Goal: Obtain resource: Download file/media

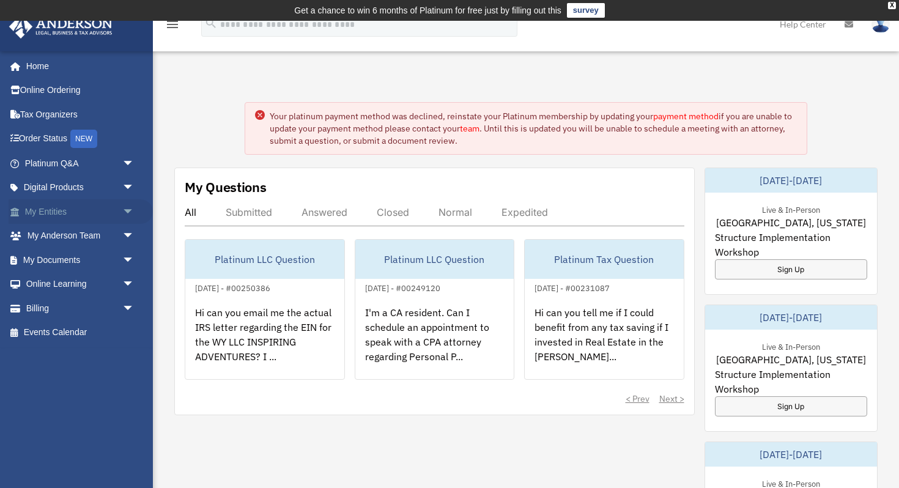
click at [98, 208] on link "My Entities arrow_drop_down" at bounding box center [81, 211] width 144 height 24
click at [39, 213] on link "My Entities arrow_drop_down" at bounding box center [81, 211] width 144 height 24
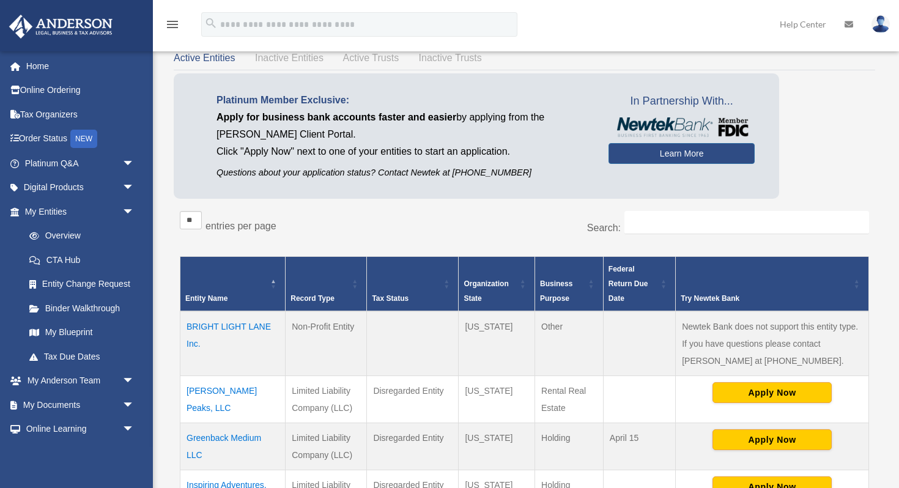
scroll to position [71, 0]
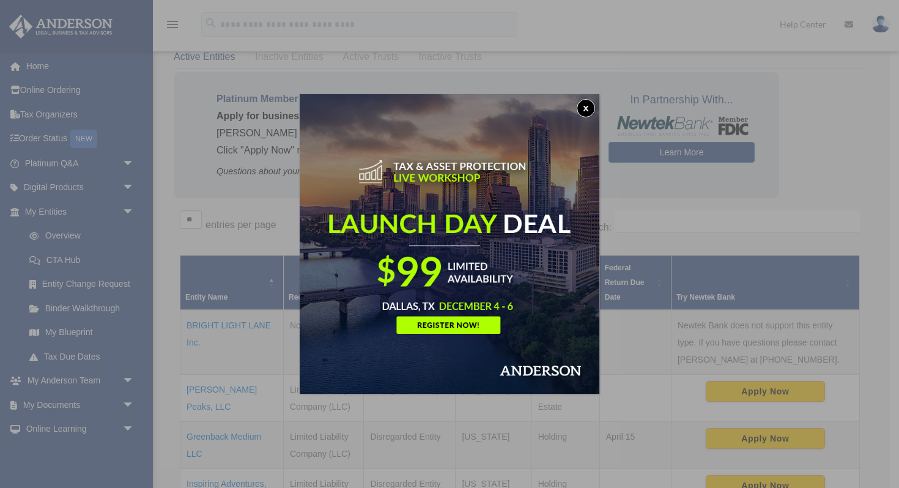
click at [586, 104] on button "x" at bounding box center [585, 108] width 18 height 18
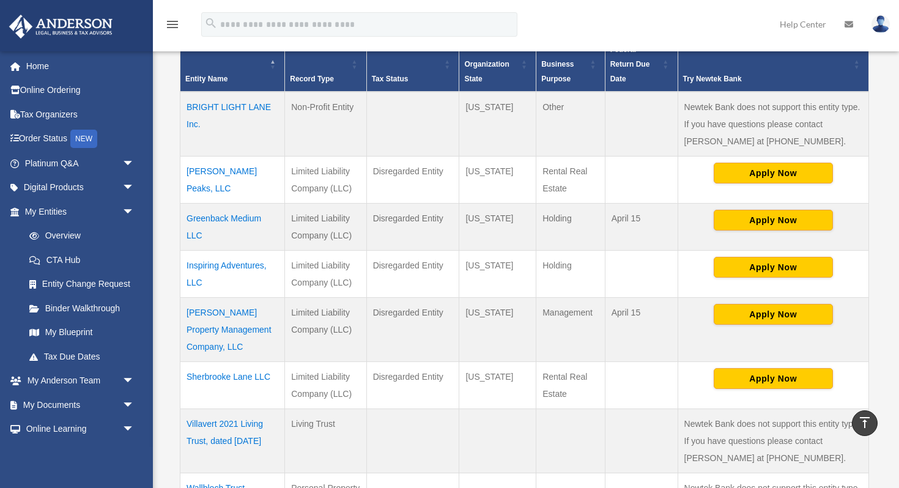
scroll to position [292, 0]
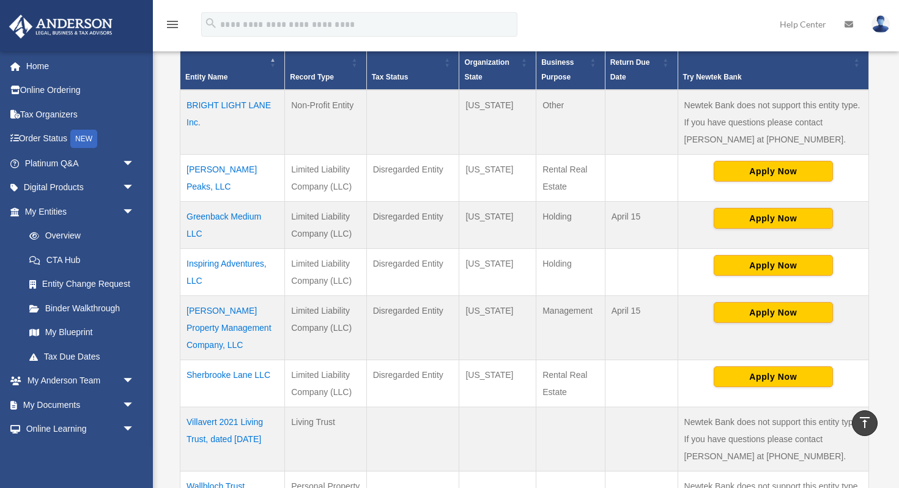
click at [207, 304] on td "[PERSON_NAME] Property Management Company, LLC" at bounding box center [232, 327] width 105 height 64
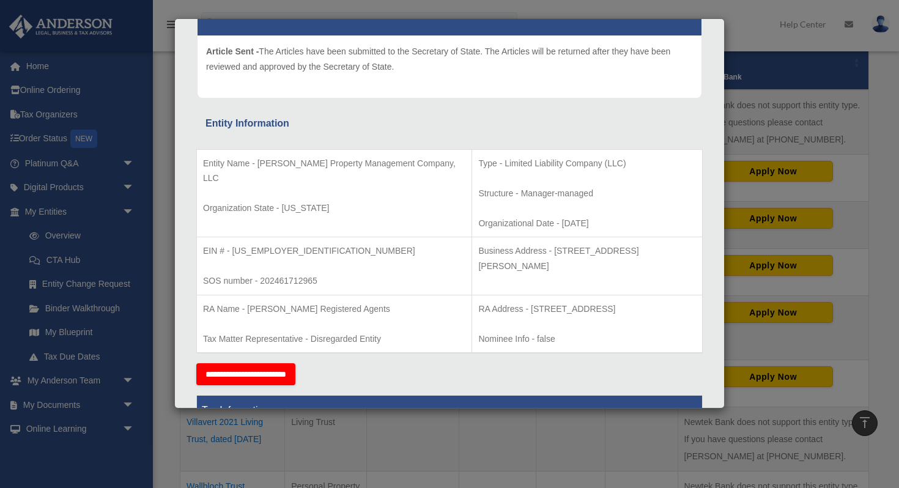
scroll to position [136, 0]
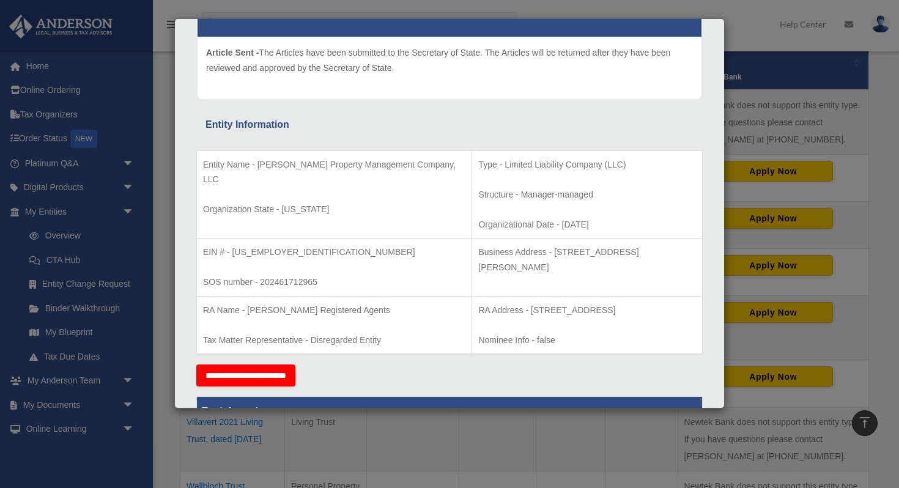
click at [362, 438] on div "Details × Articles Sent Organizational Date" at bounding box center [449, 244] width 899 height 488
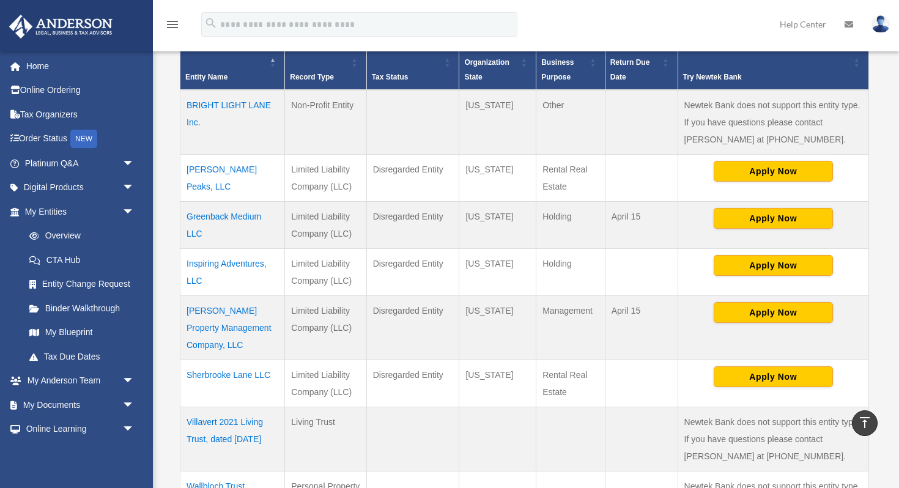
click at [232, 378] on td "Sherbrooke Lane LLC" at bounding box center [232, 382] width 105 height 47
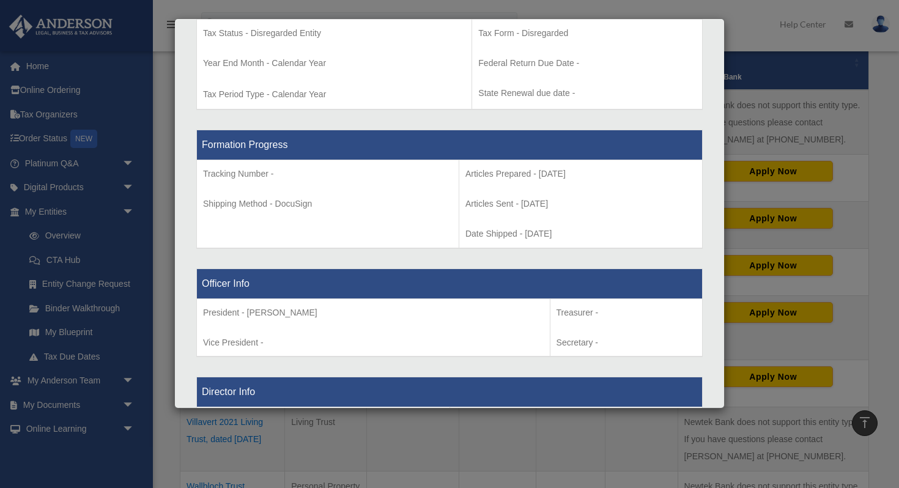
scroll to position [361, 0]
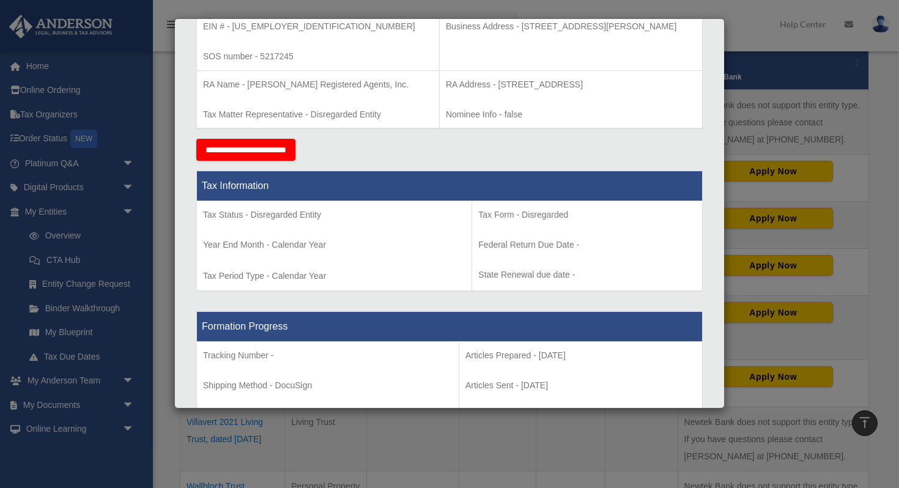
click at [287, 148] on input "**********" at bounding box center [245, 150] width 99 height 22
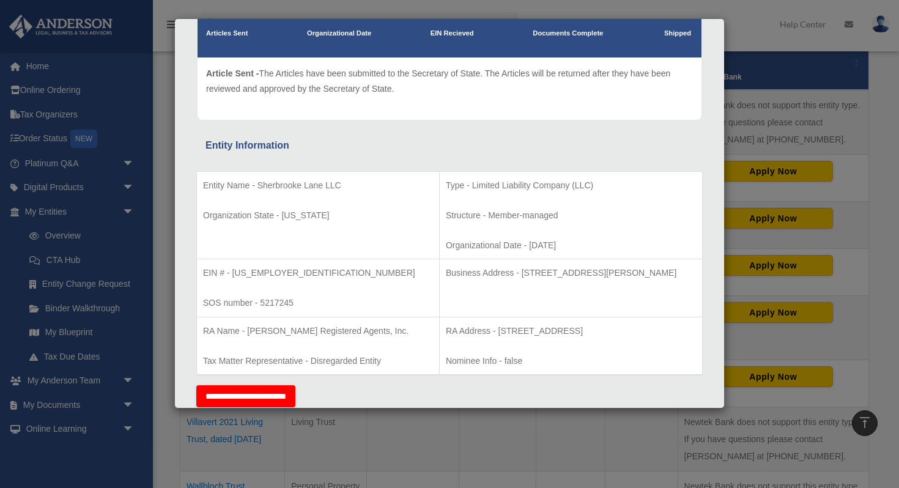
scroll to position [0, 0]
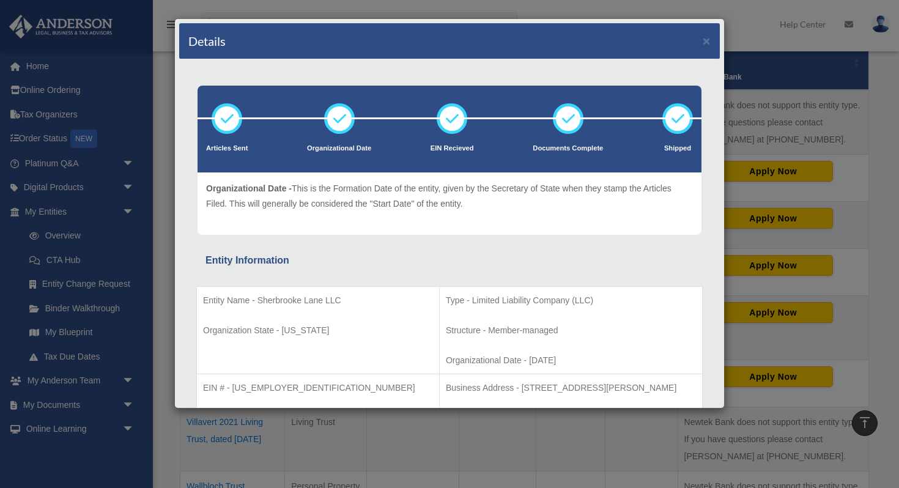
click at [857, 155] on div "Details × Articles Sent Organizational Date" at bounding box center [449, 244] width 899 height 488
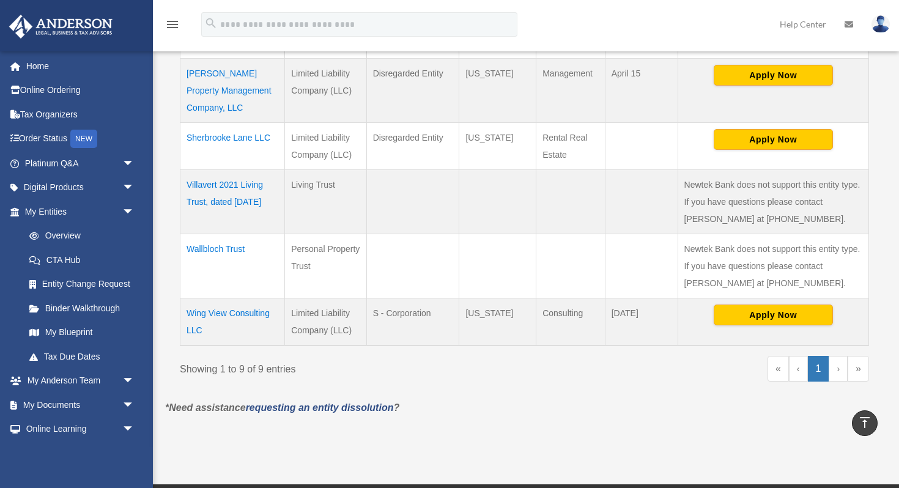
scroll to position [529, 0]
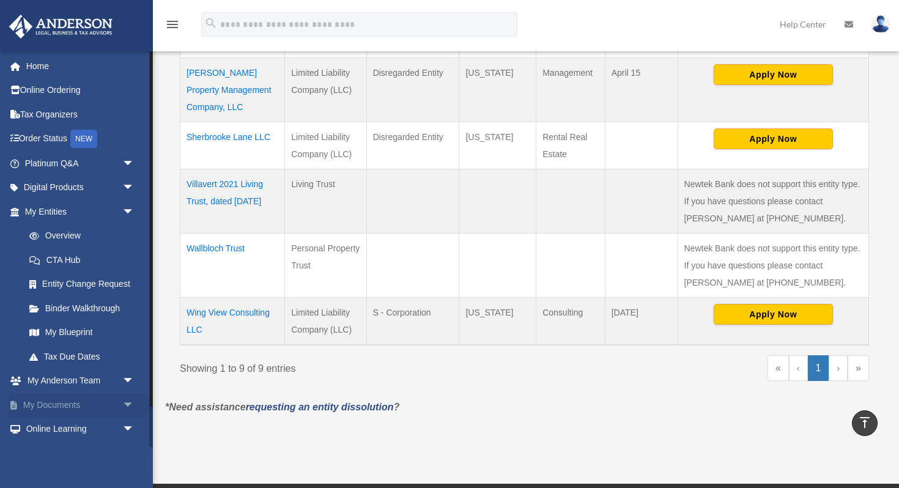
click at [129, 402] on span "arrow_drop_down" at bounding box center [134, 404] width 24 height 25
click at [56, 427] on link "Box" at bounding box center [85, 429] width 136 height 24
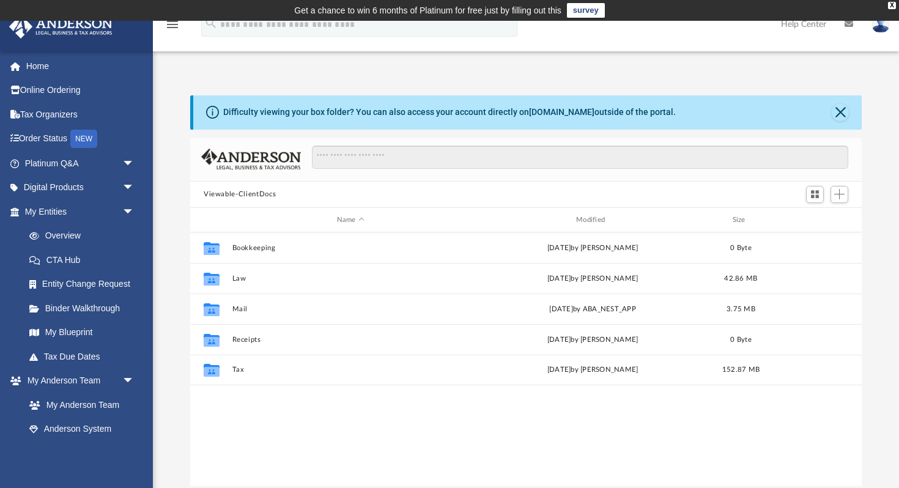
scroll to position [278, 671]
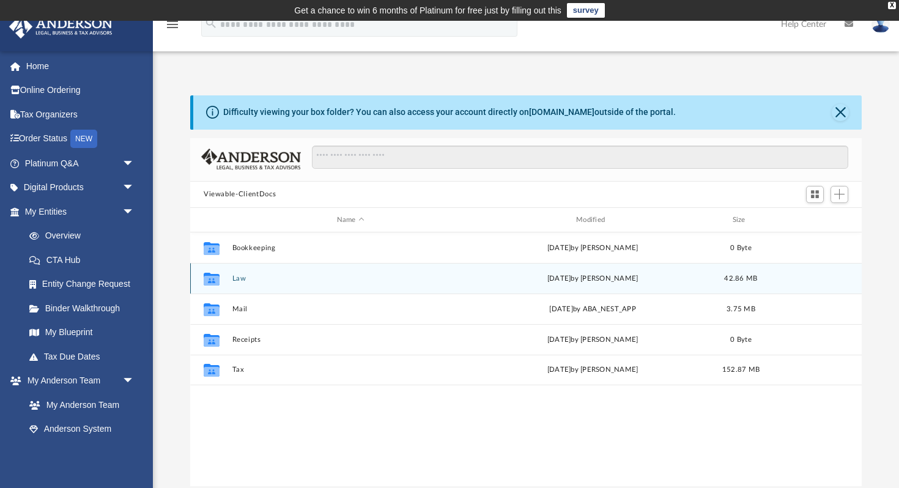
click at [212, 278] on icon "grid" at bounding box center [212, 279] width 16 height 13
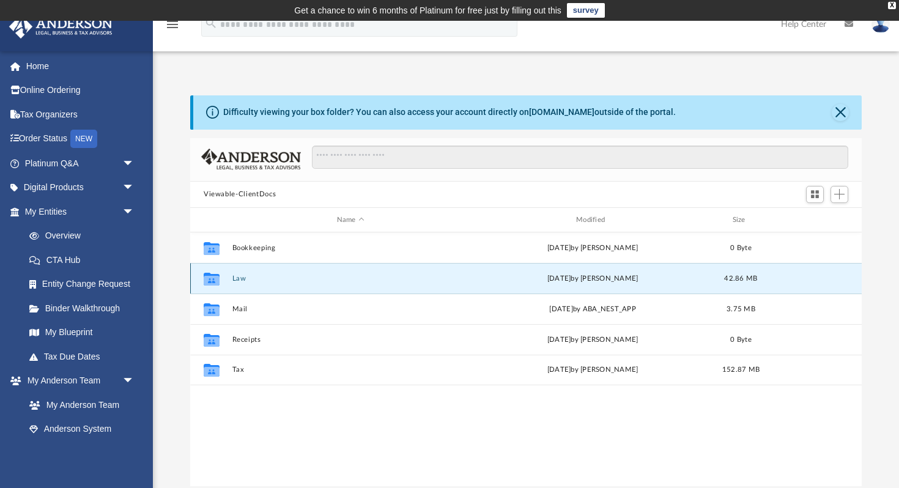
click at [239, 279] on button "Law" at bounding box center [350, 278] width 237 height 8
click at [239, 279] on button "JEB Property Management Company, LLC" at bounding box center [350, 278] width 237 height 8
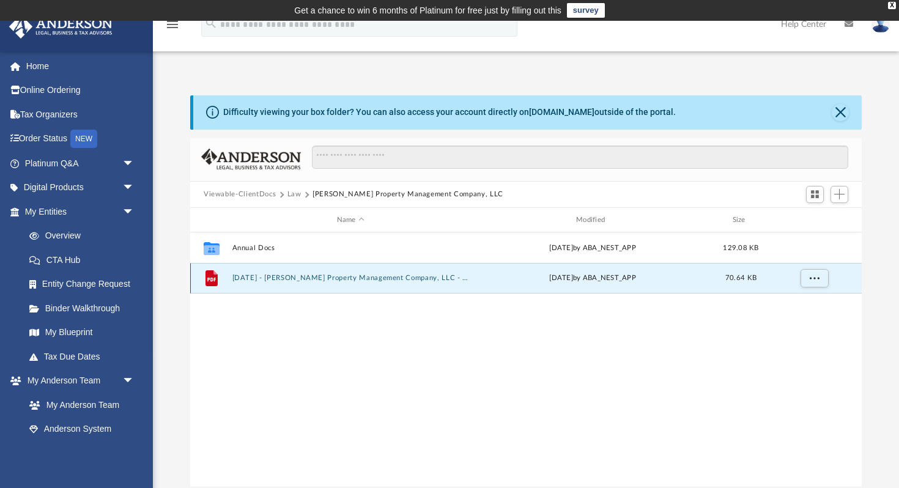
click at [254, 277] on button "2024.05.01 - JEB Property Management Company, LLC - EIN Letter from IRS.pdf" at bounding box center [350, 278] width 237 height 8
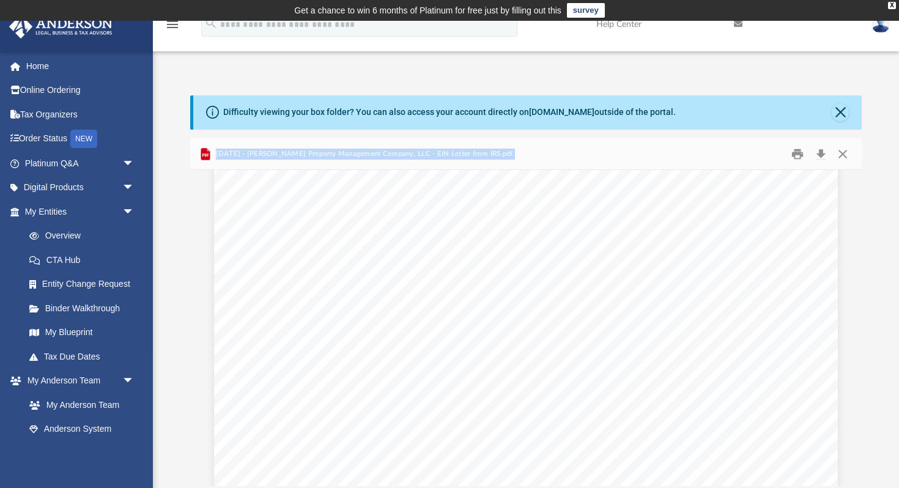
scroll to position [45, 0]
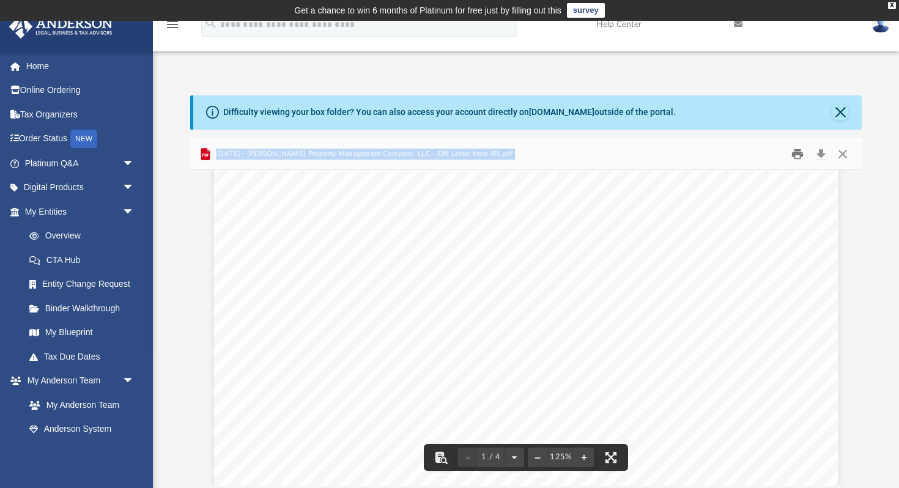
click at [801, 153] on button "Print" at bounding box center [798, 153] width 24 height 19
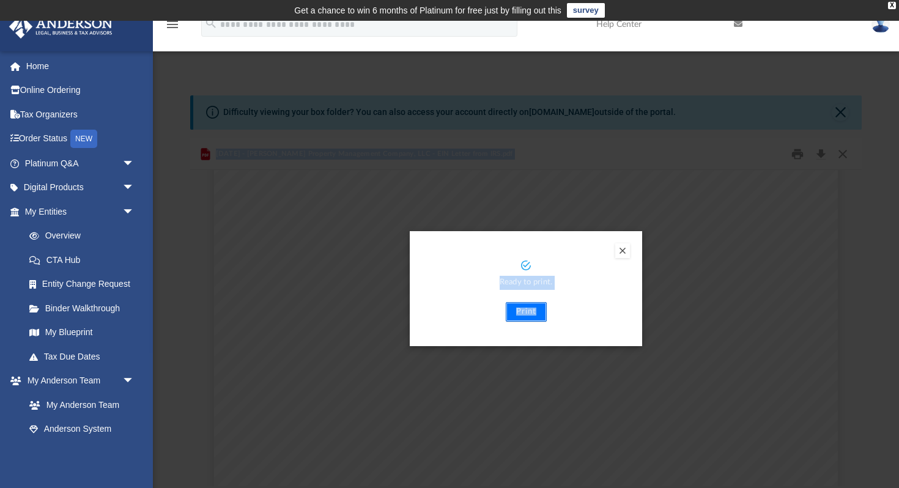
click at [528, 315] on button "Print" at bounding box center [526, 312] width 41 height 20
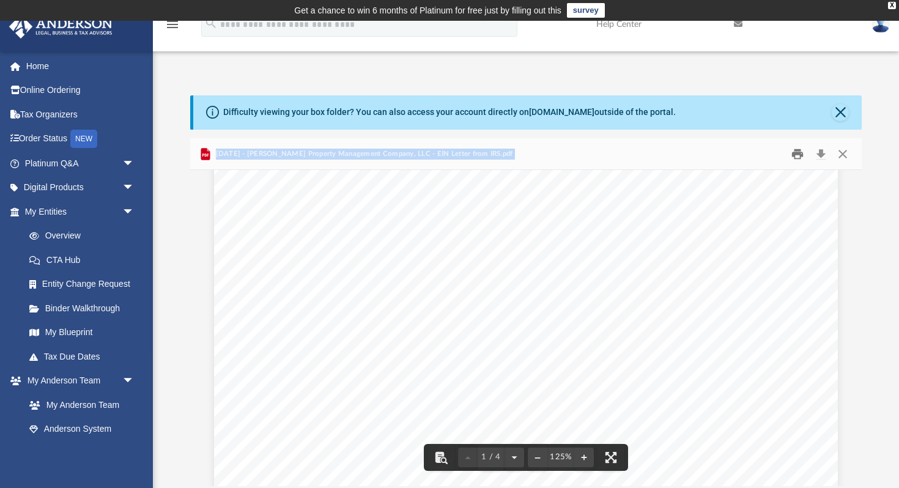
click at [802, 158] on button "Print" at bounding box center [798, 153] width 24 height 19
